Goal: Transaction & Acquisition: Purchase product/service

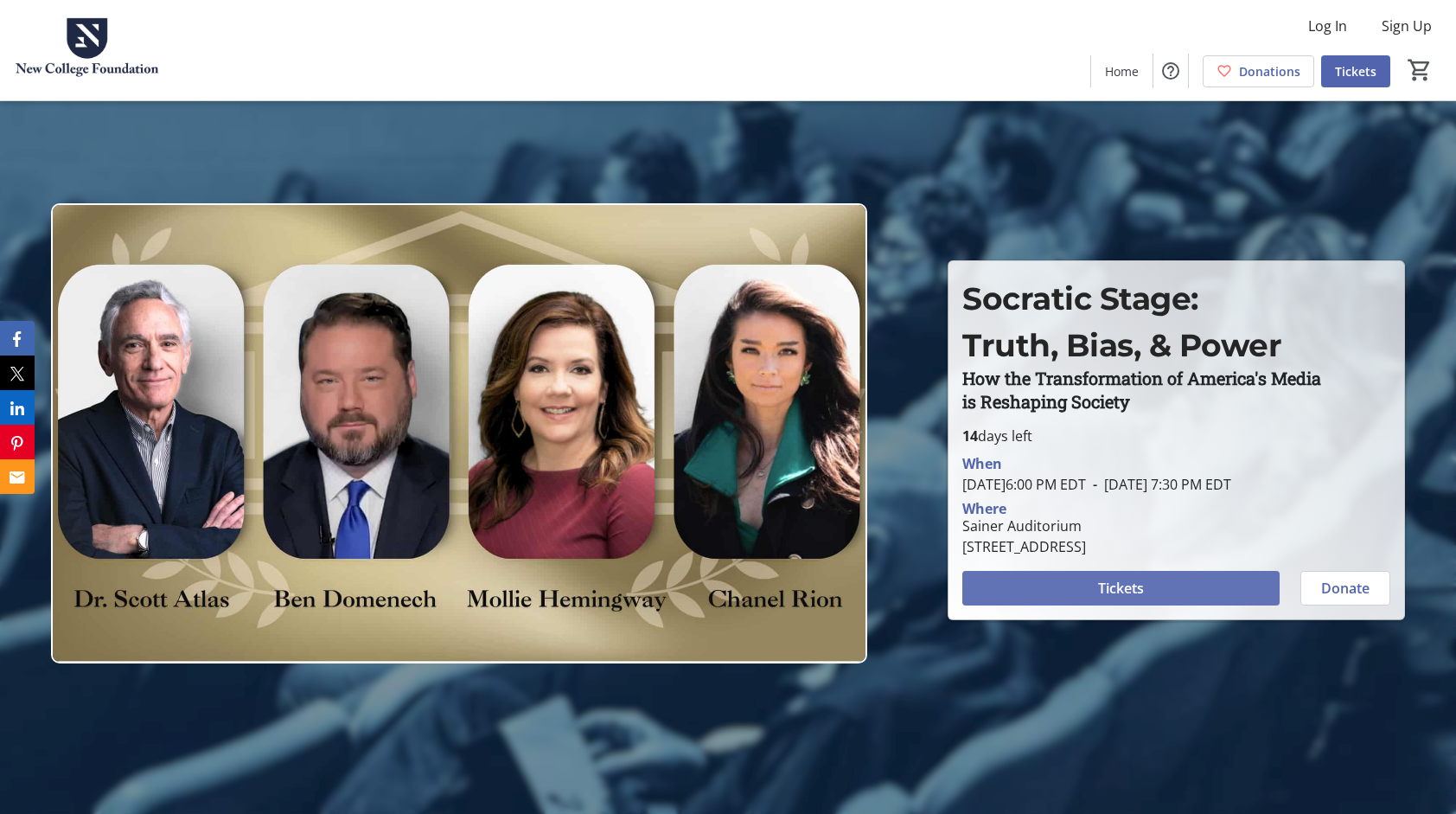
click at [1145, 598] on span "Tickets" at bounding box center [1121, 587] width 46 height 21
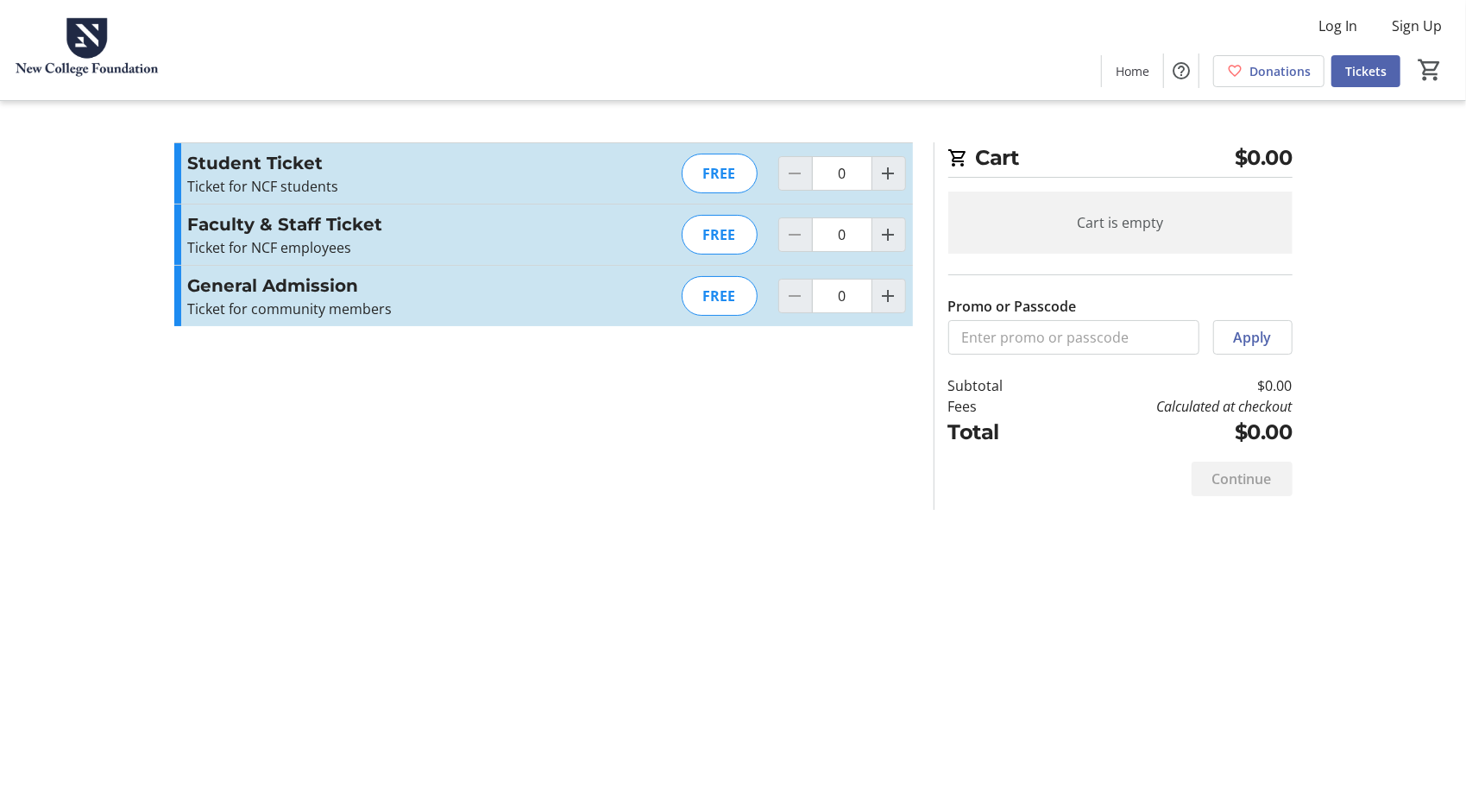
click at [889, 166] on mat-icon "Increment by one" at bounding box center [888, 173] width 21 height 21
type input "1"
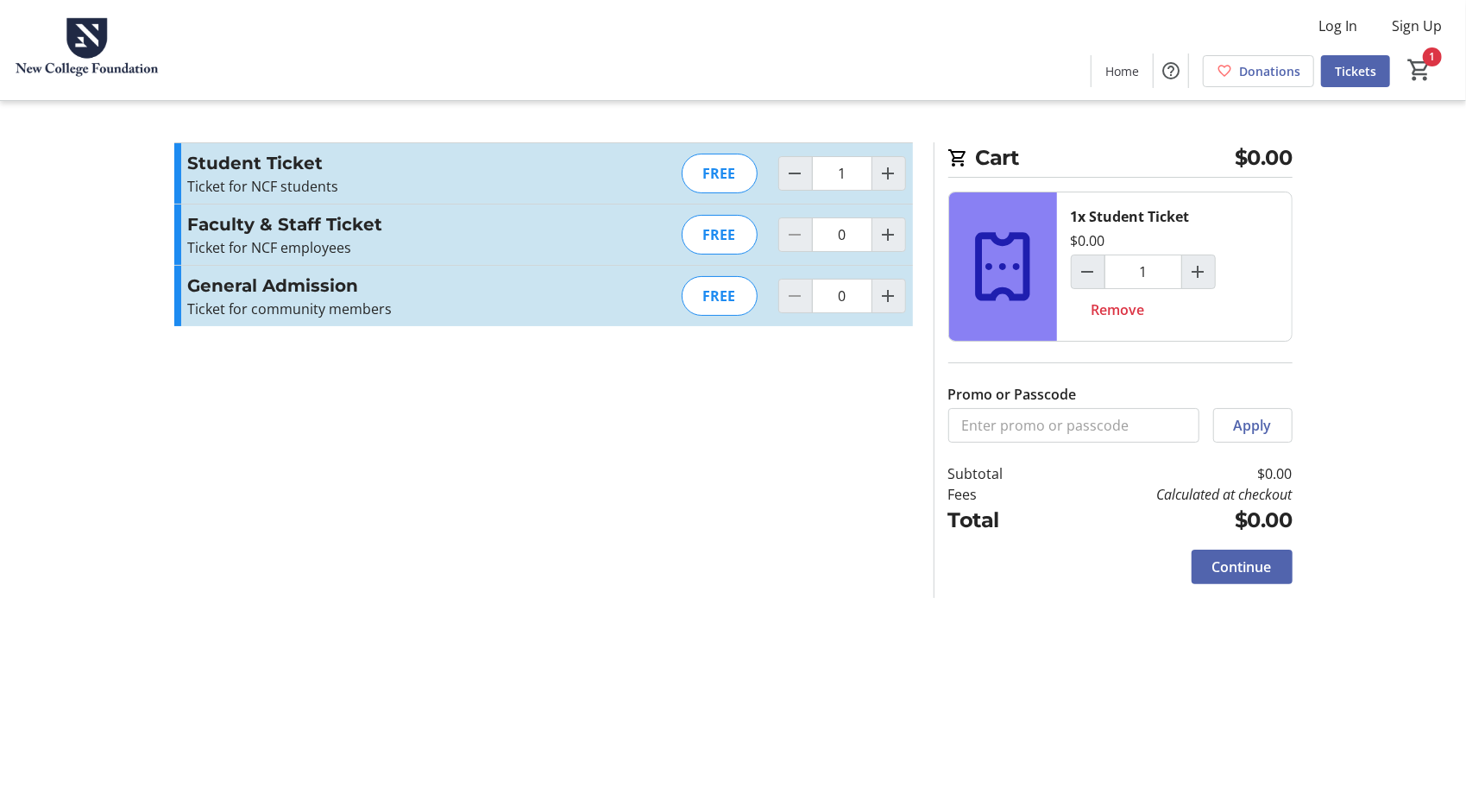
click at [1217, 563] on span "Continue" at bounding box center [1242, 566] width 59 height 21
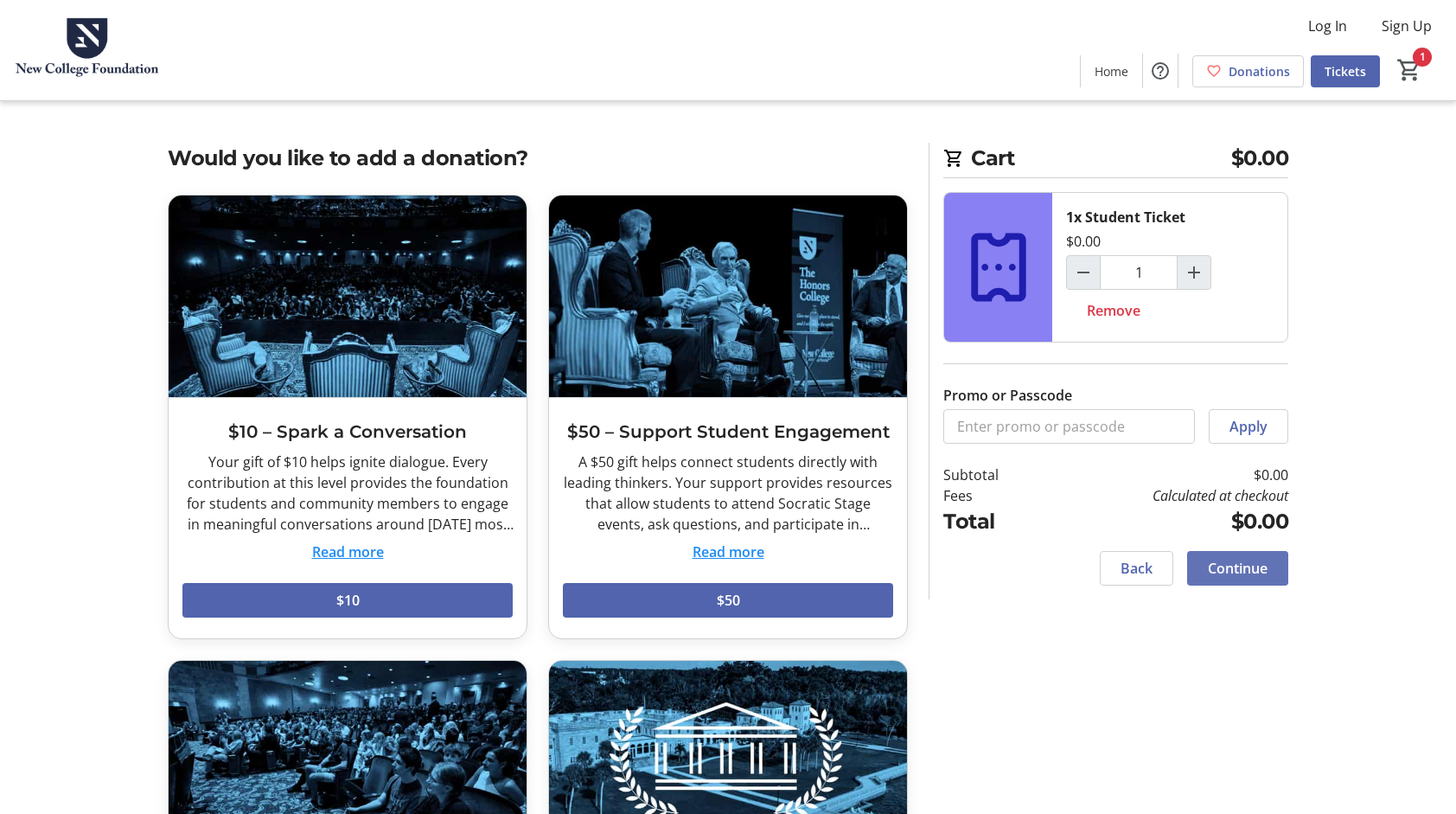
click at [1220, 564] on span "Continue" at bounding box center [1238, 568] width 60 height 21
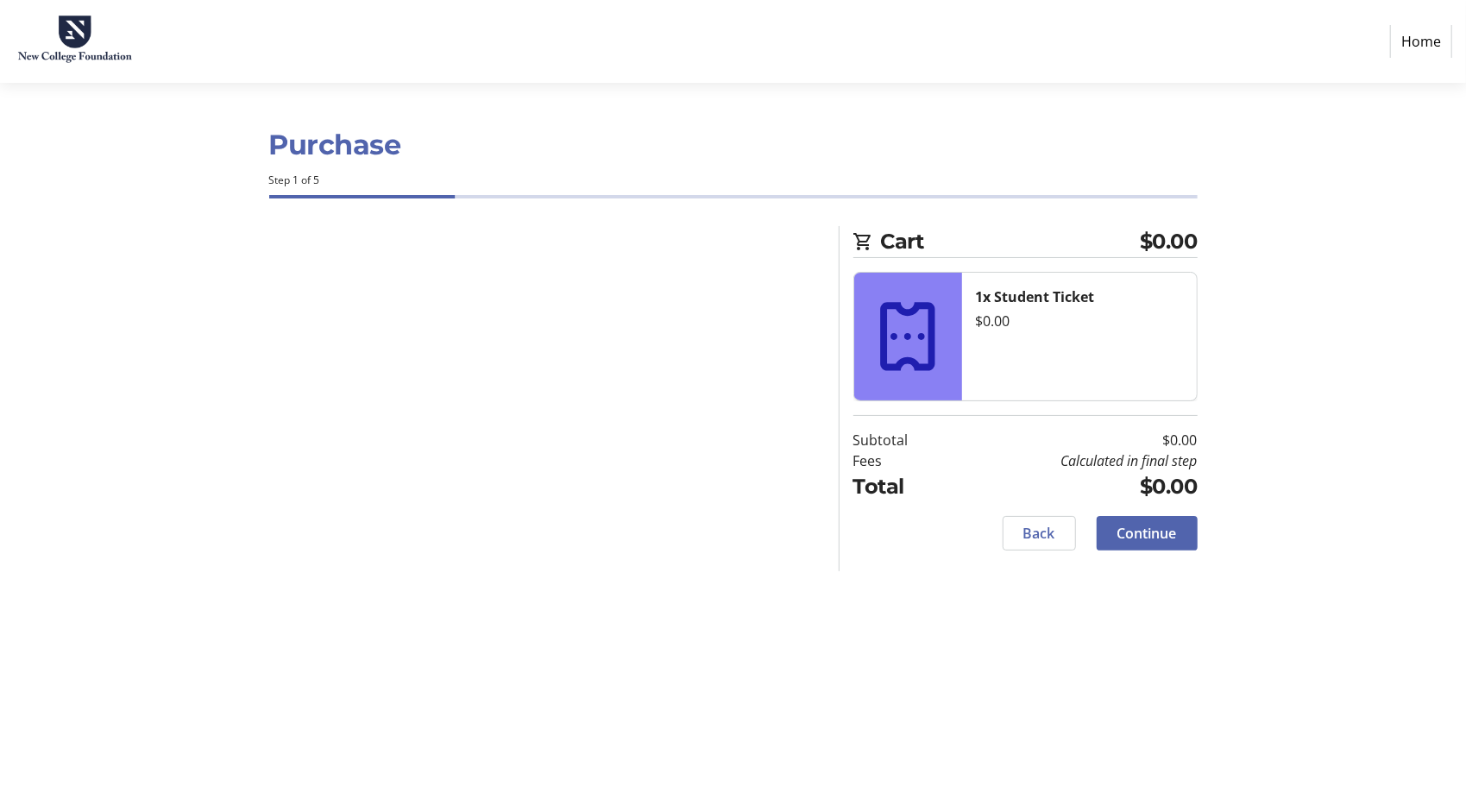
select select "US"
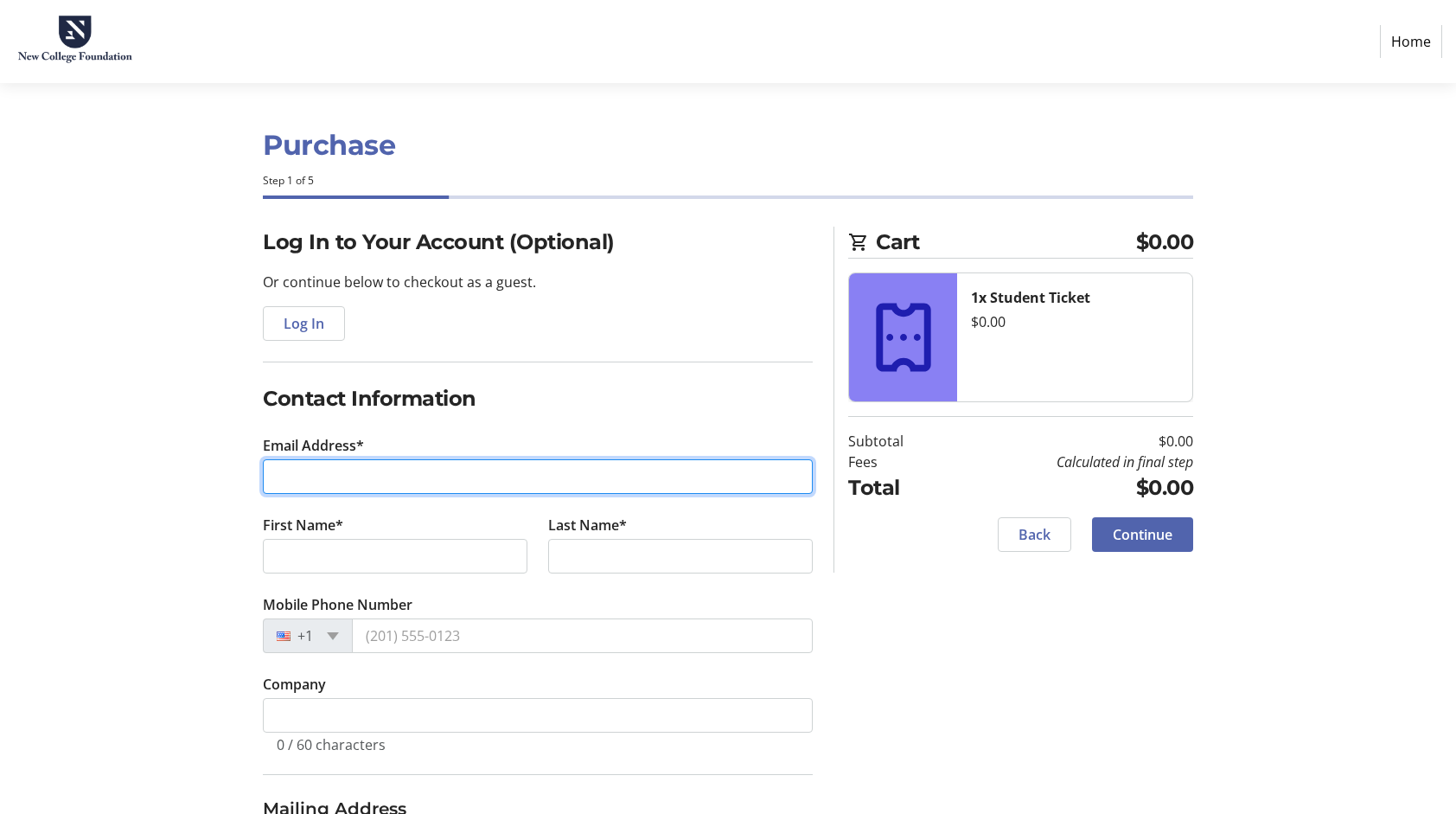
click at [757, 478] on input "Email Address*" at bounding box center [537, 476] width 550 height 34
type input "[EMAIL_ADDRESS][DOMAIN_NAME]"
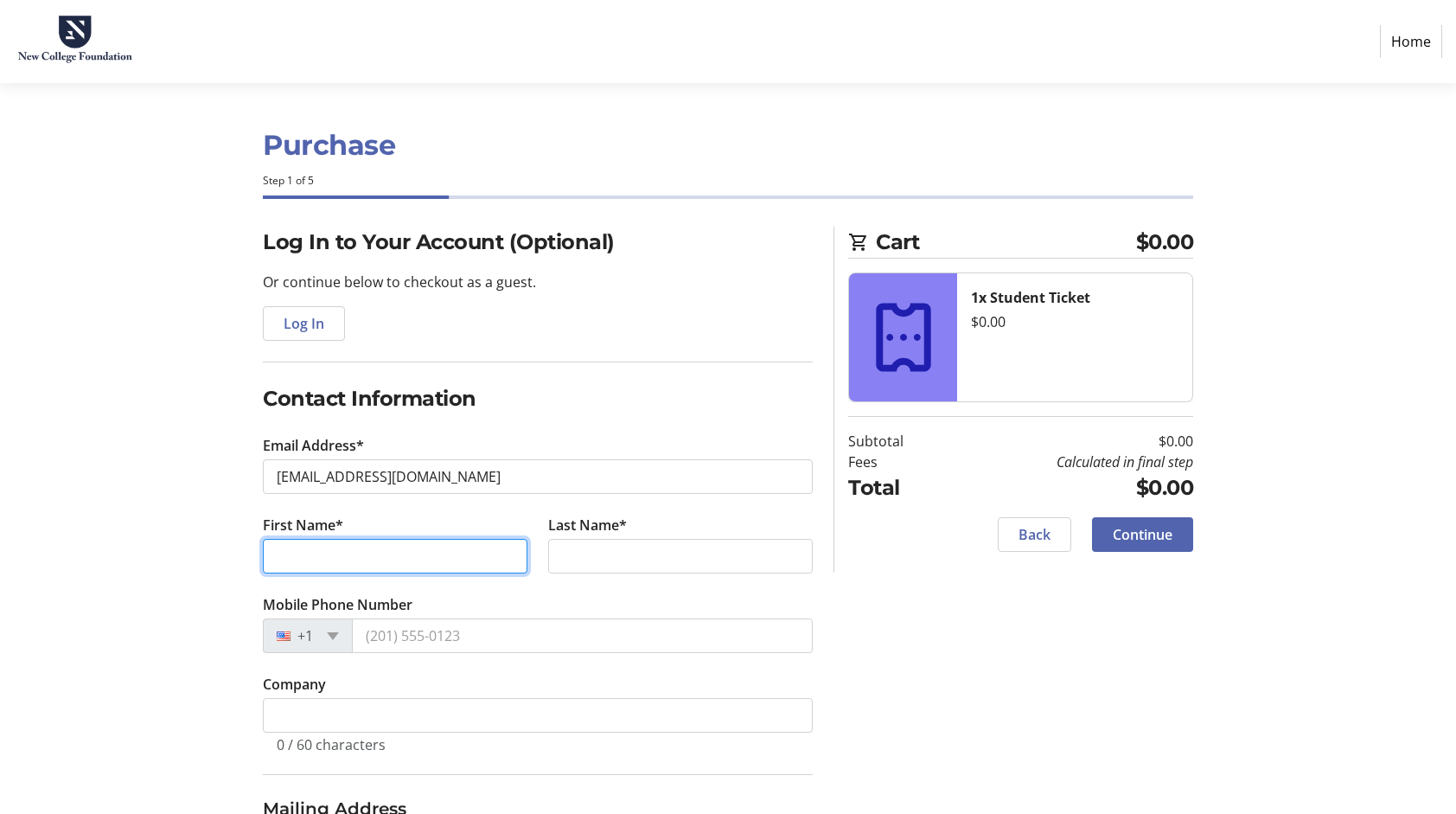
type input "Rylee"
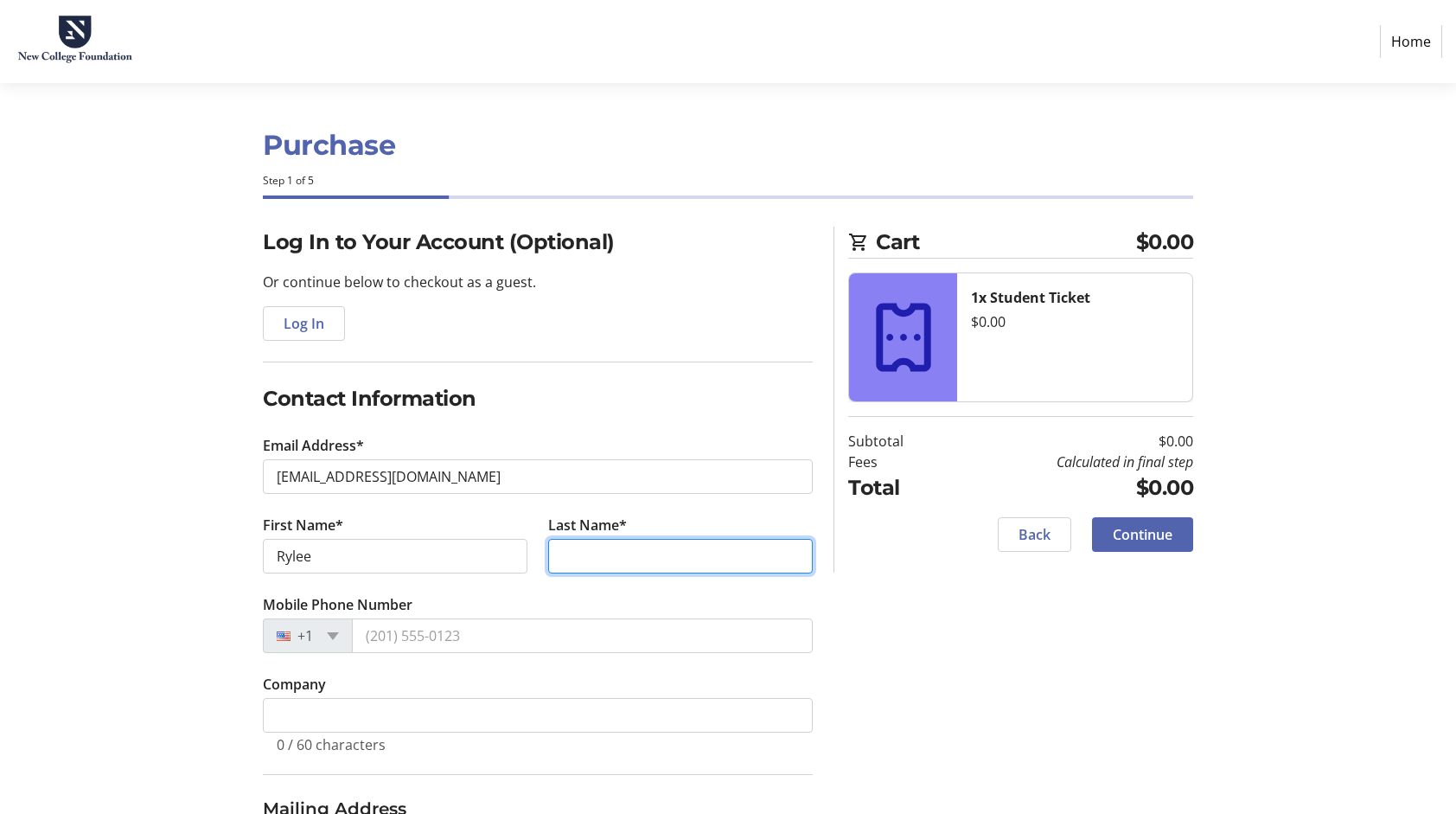
type input "[PERSON_NAME]"
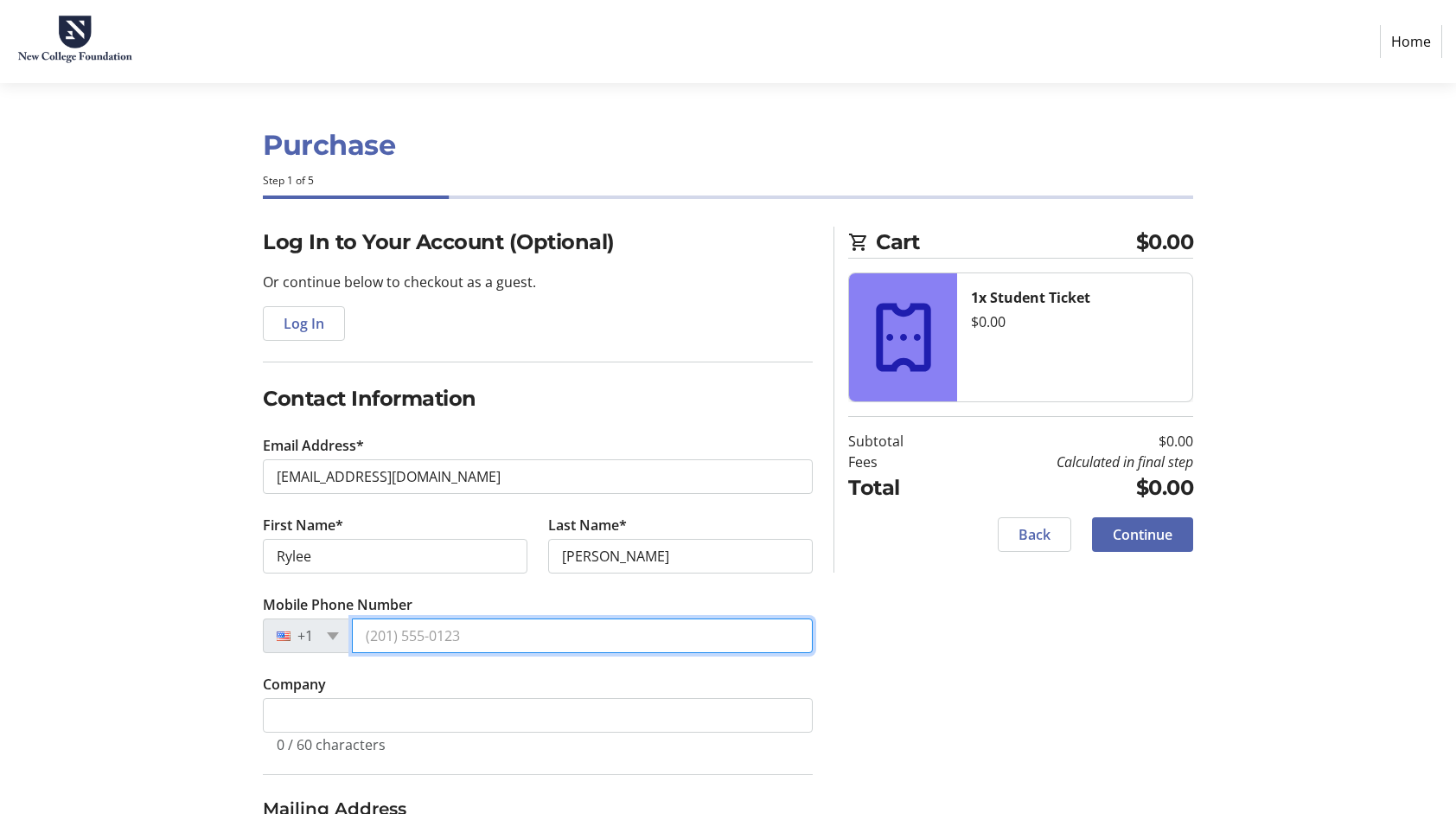
type input "[PHONE_NUMBER]"
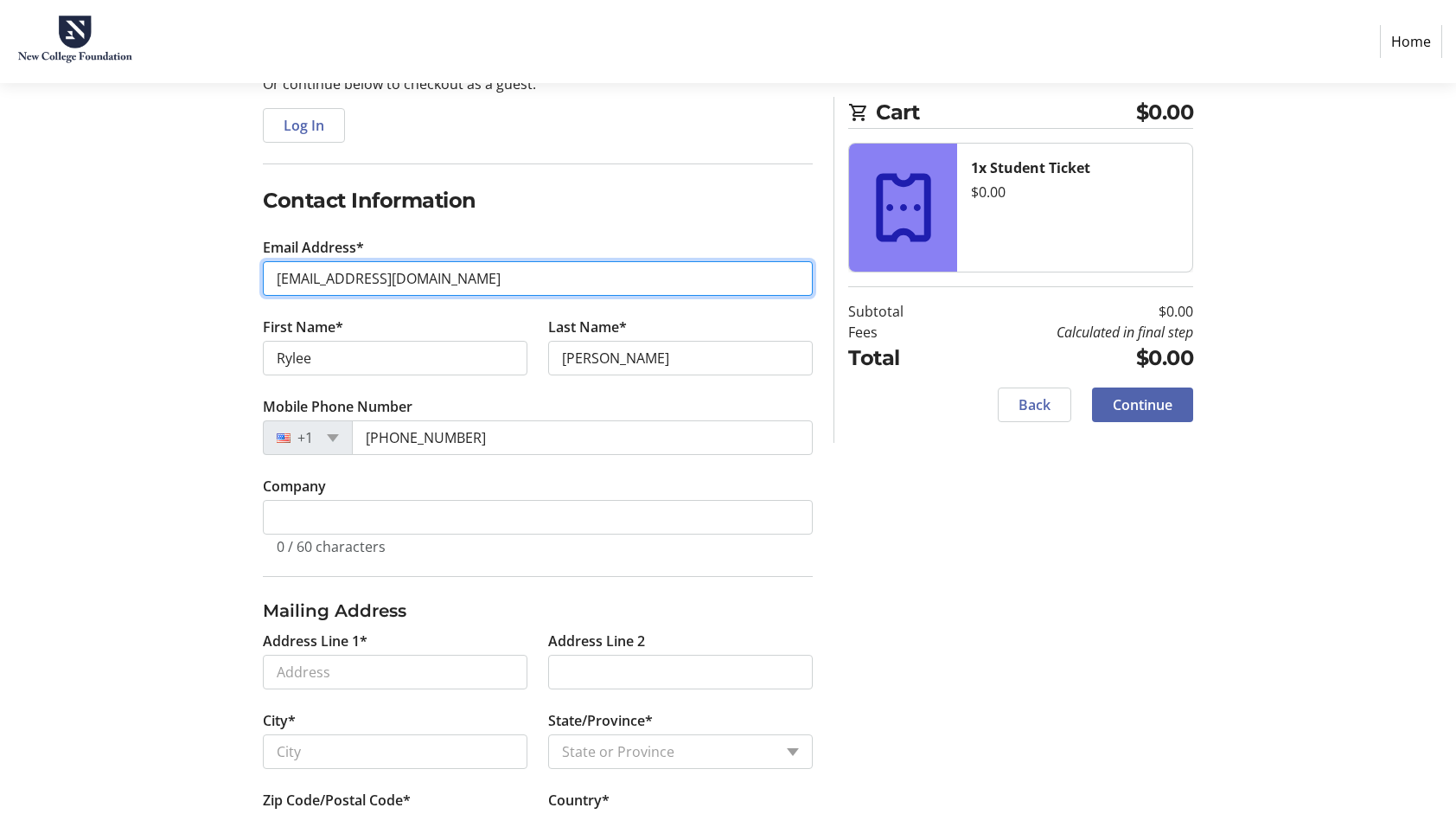
scroll to position [269, 0]
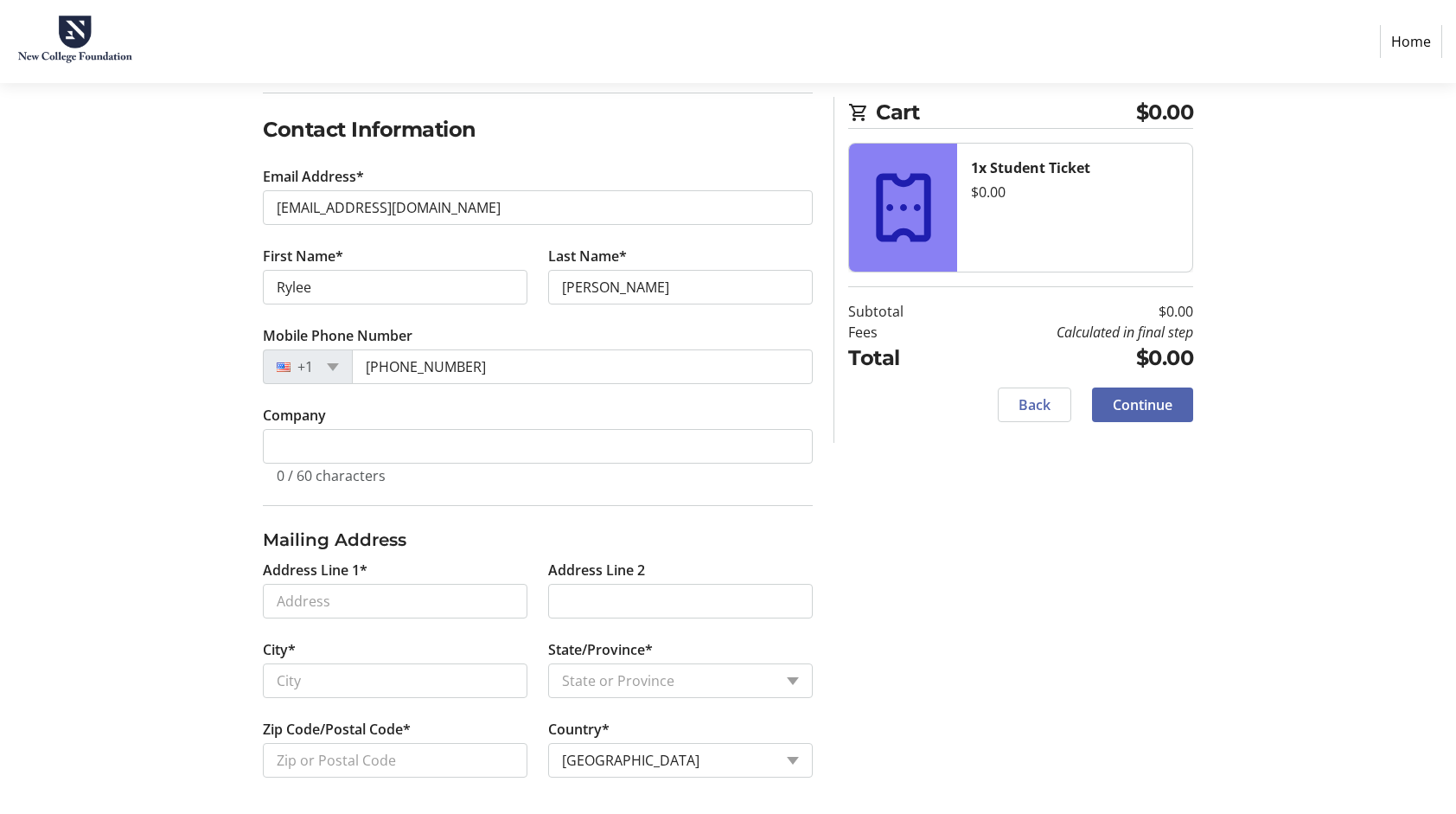
click at [455, 542] on h3 "Mailing Address" at bounding box center [537, 539] width 550 height 26
click at [451, 604] on input "Address Line 1*" at bounding box center [394, 601] width 264 height 34
type input "[STREET_ADDRESS]"
type input "[GEOGRAPHIC_DATA]"
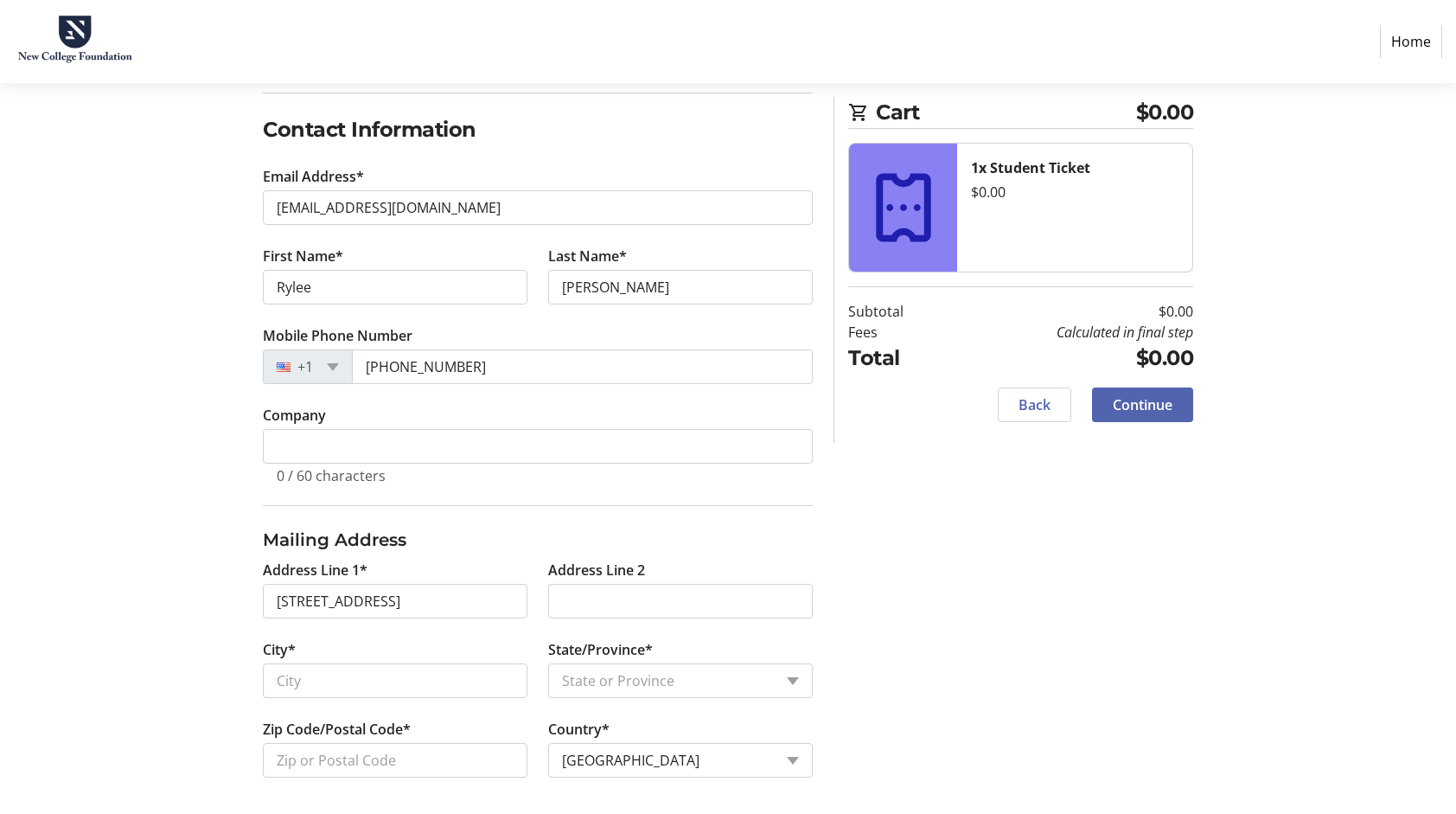
select select "FL"
type input "34243"
click at [1174, 400] on span at bounding box center [1143, 404] width 101 height 42
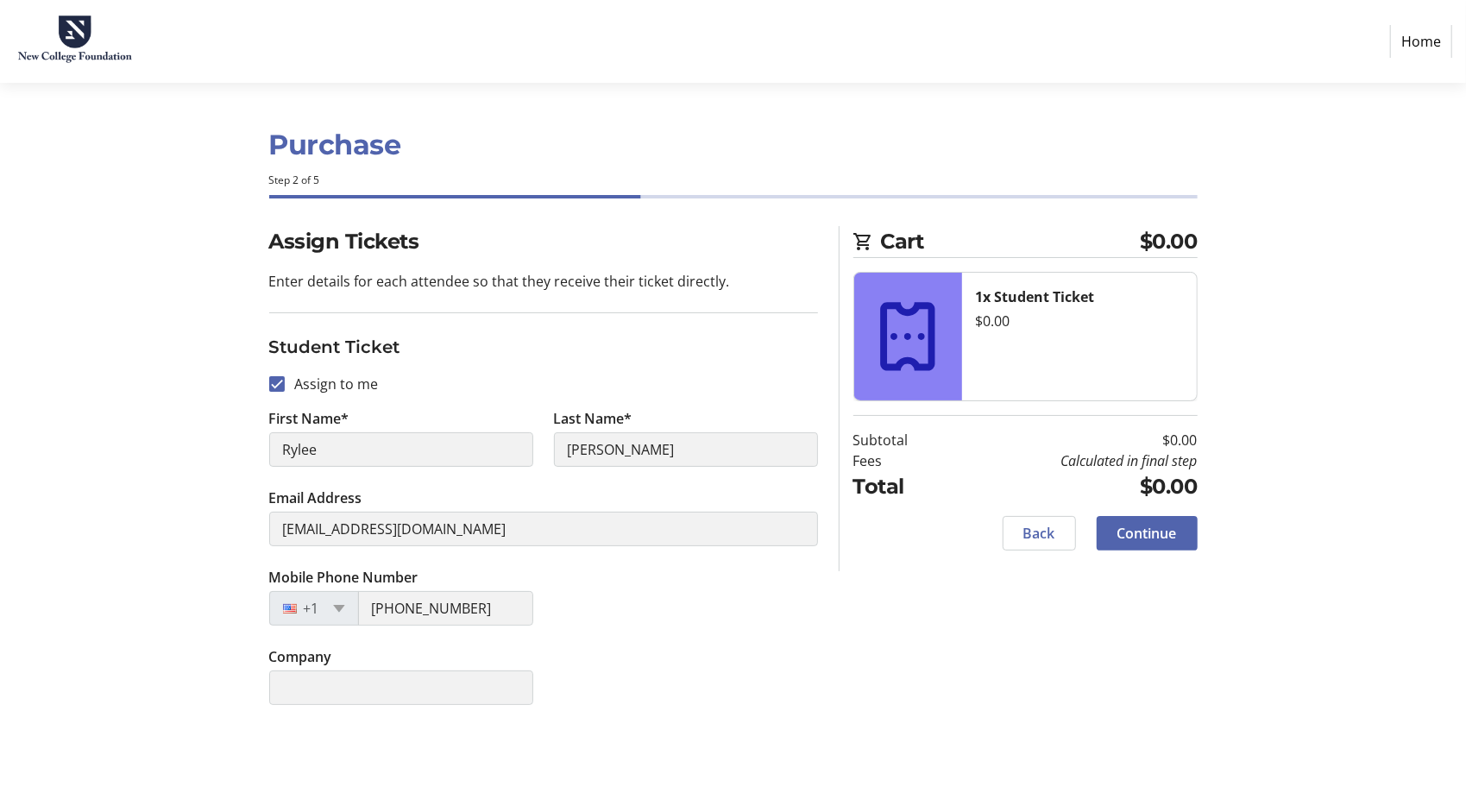
click at [1142, 518] on span at bounding box center [1147, 533] width 101 height 41
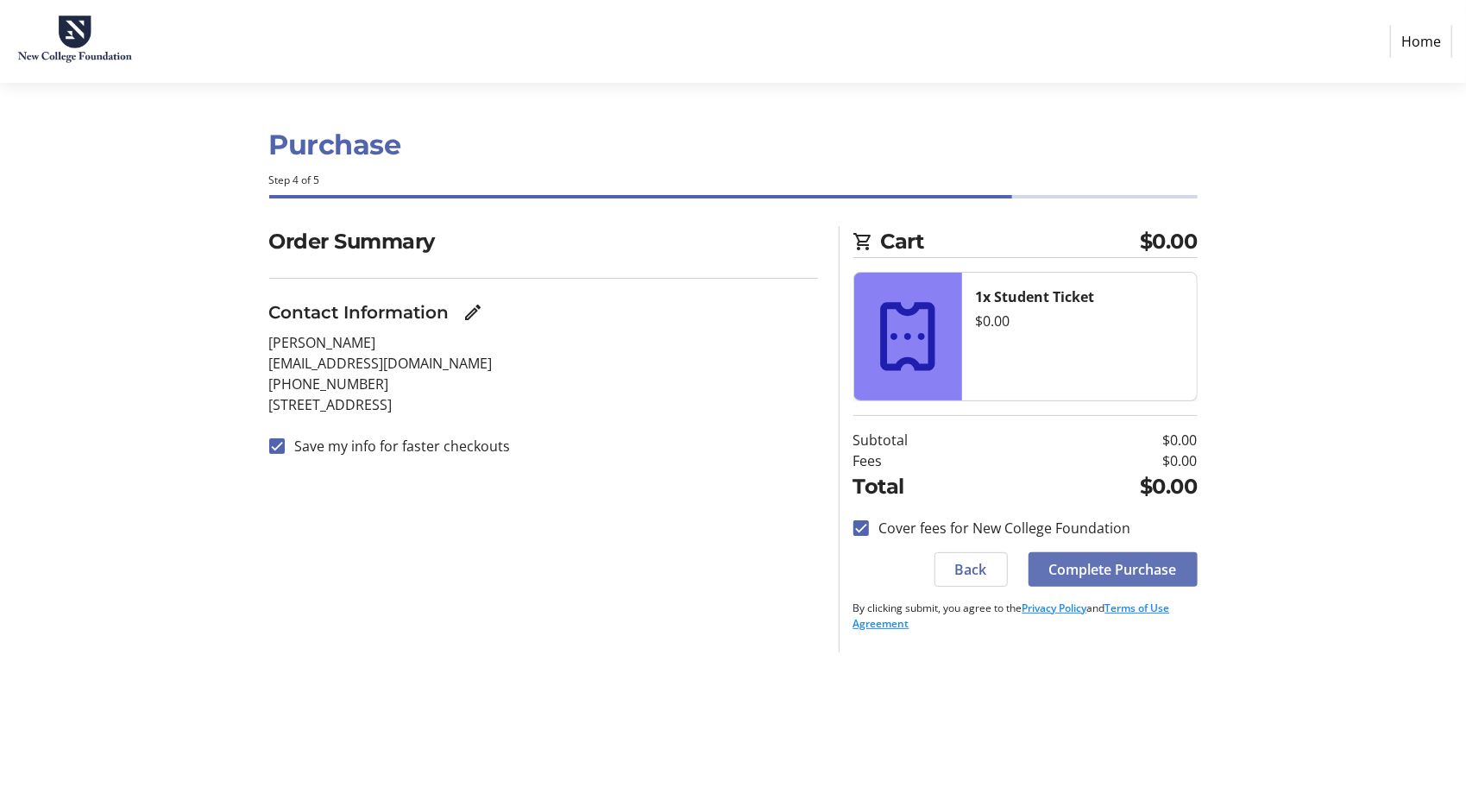
click at [1141, 574] on span "Complete Purchase" at bounding box center [1113, 569] width 128 height 21
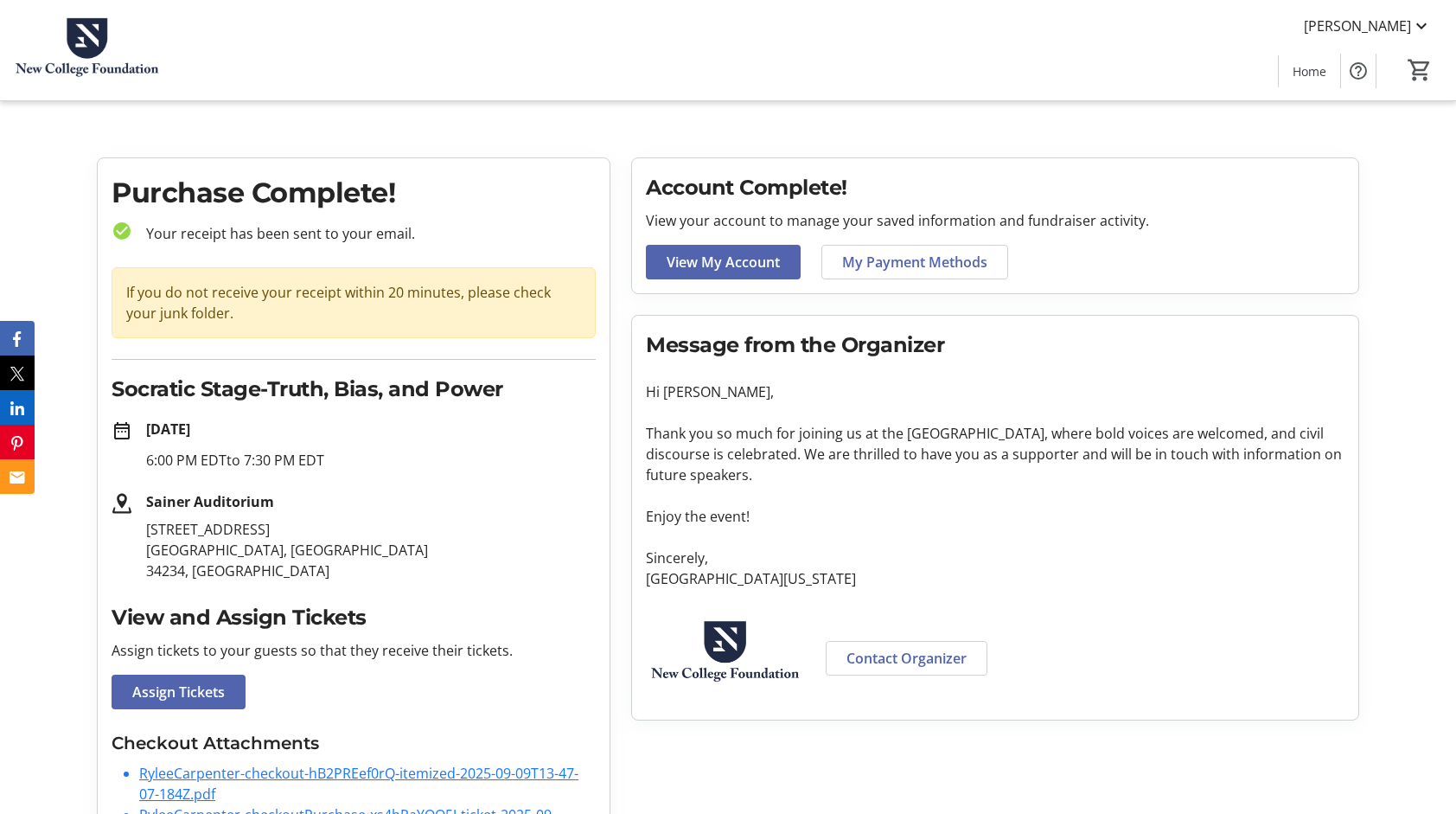
scroll to position [72, 0]
